Goal: Information Seeking & Learning: Learn about a topic

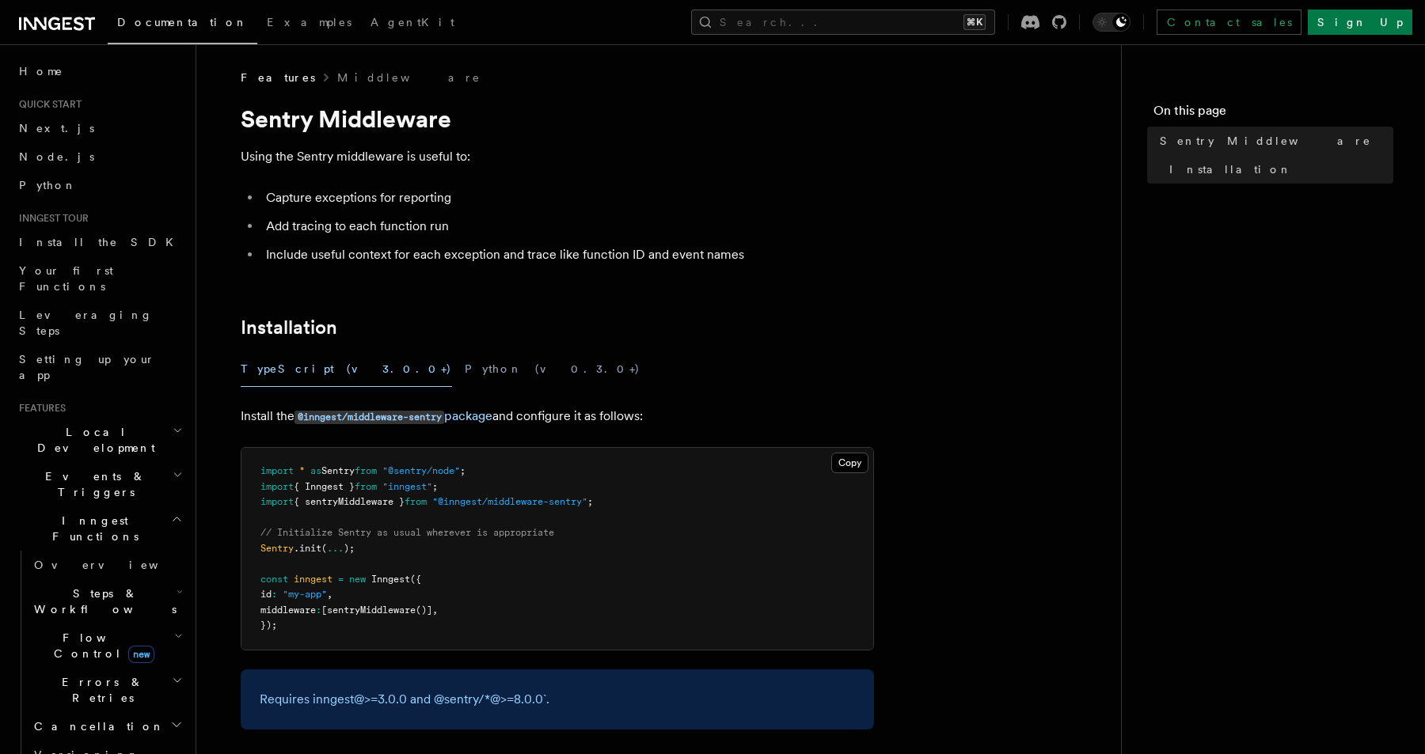
click at [97, 630] on span "Flow Control new" at bounding box center [101, 646] width 146 height 32
click at [104, 668] on link "Overview" at bounding box center [114, 682] width 143 height 28
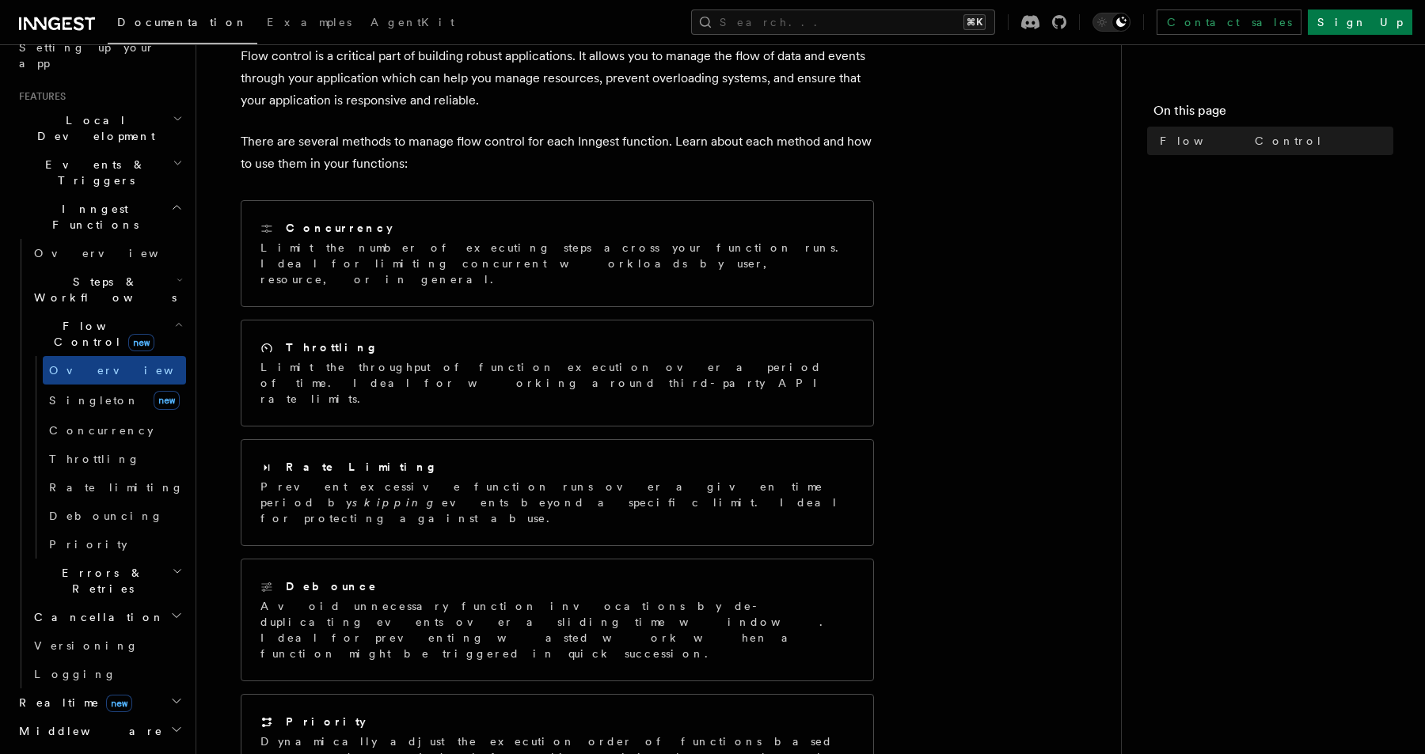
scroll to position [317, 0]
click at [112, 684] on h2 "Realtime new" at bounding box center [99, 698] width 173 height 28
click at [127, 749] on span "React hooks / Next.js" at bounding box center [104, 763] width 140 height 28
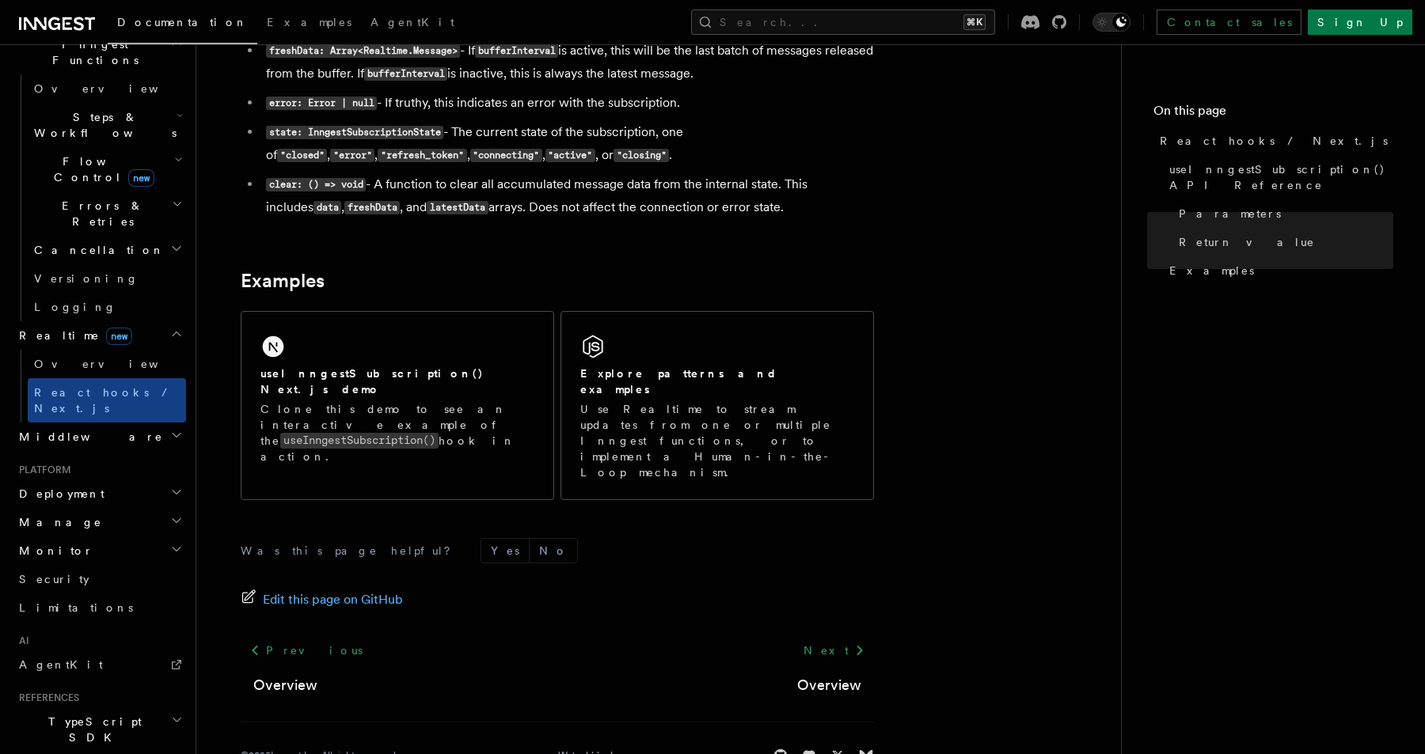
scroll to position [503, 0]
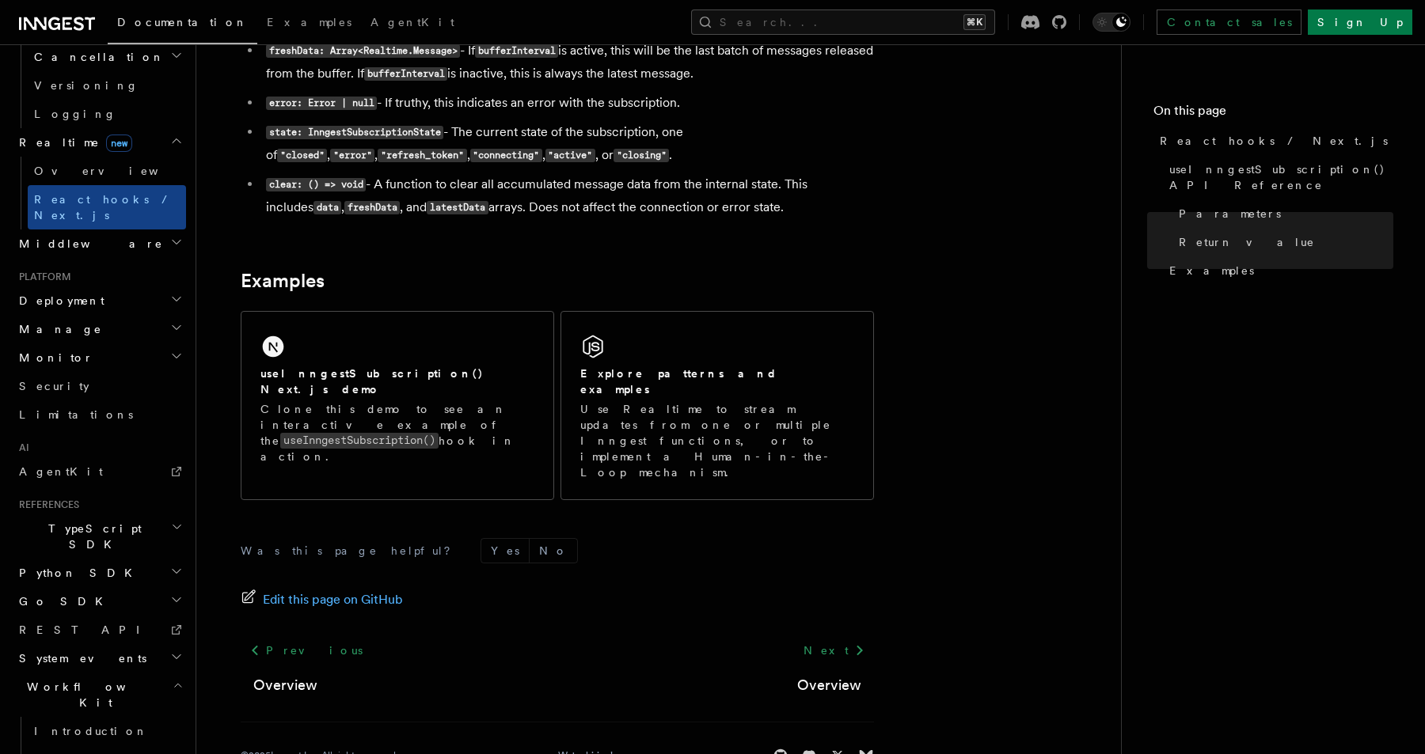
scroll to position [712, 0]
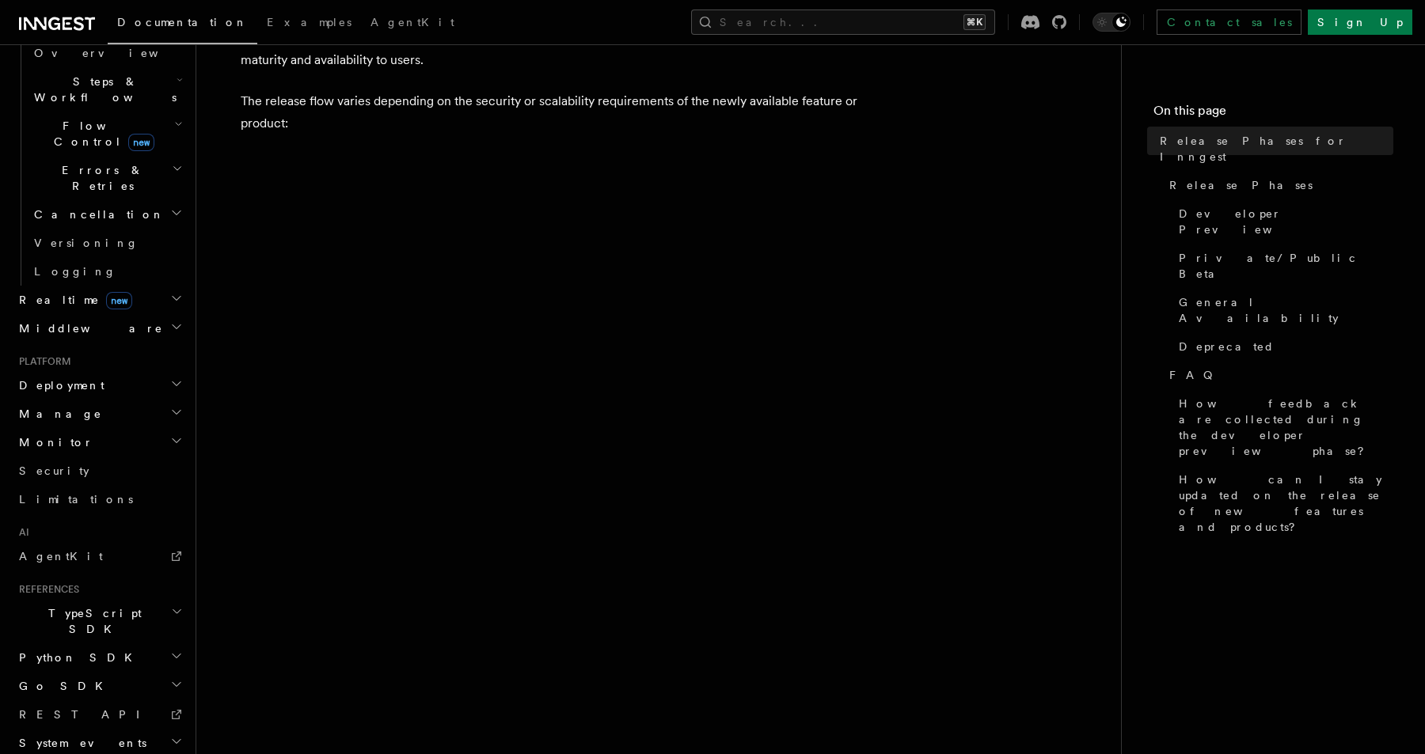
scroll to position [104, 0]
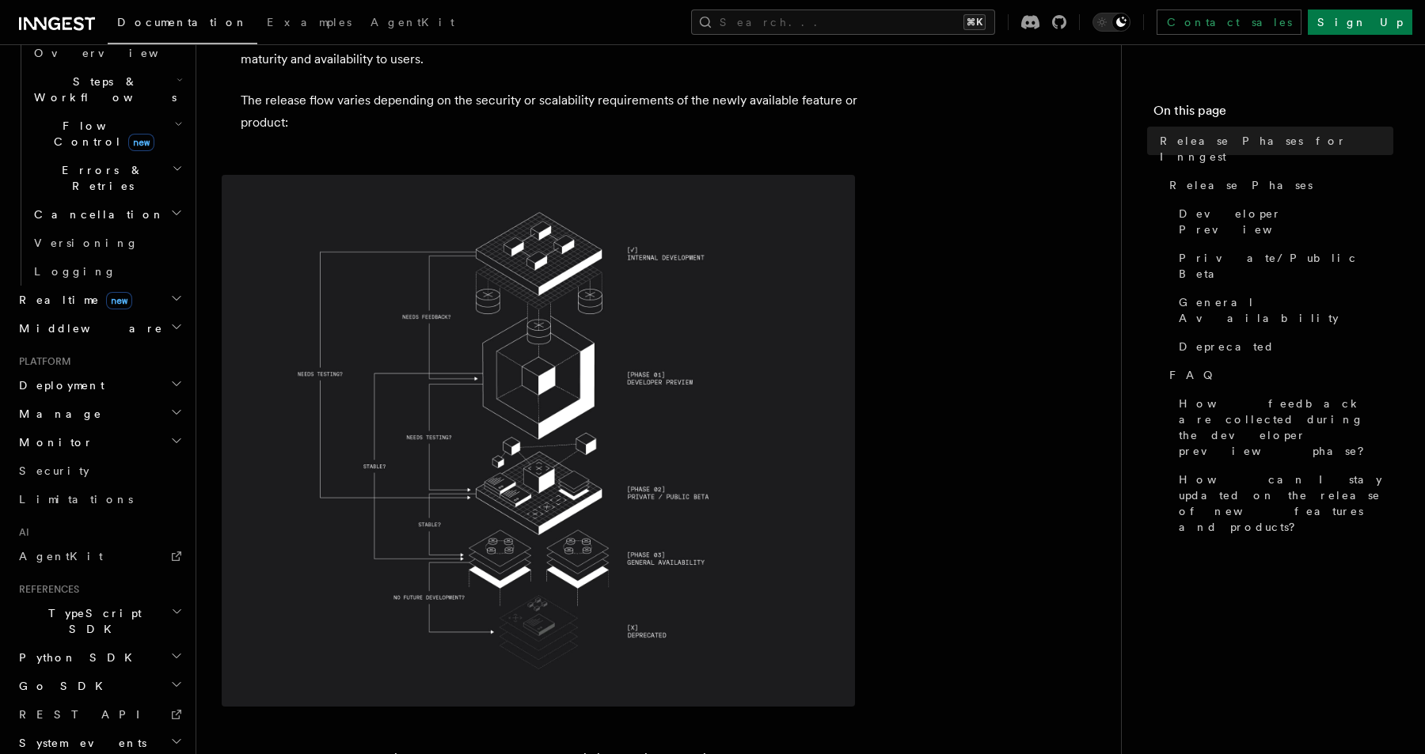
click at [428, 271] on img at bounding box center [538, 441] width 633 height 532
